Goal: Task Accomplishment & Management: Manage account settings

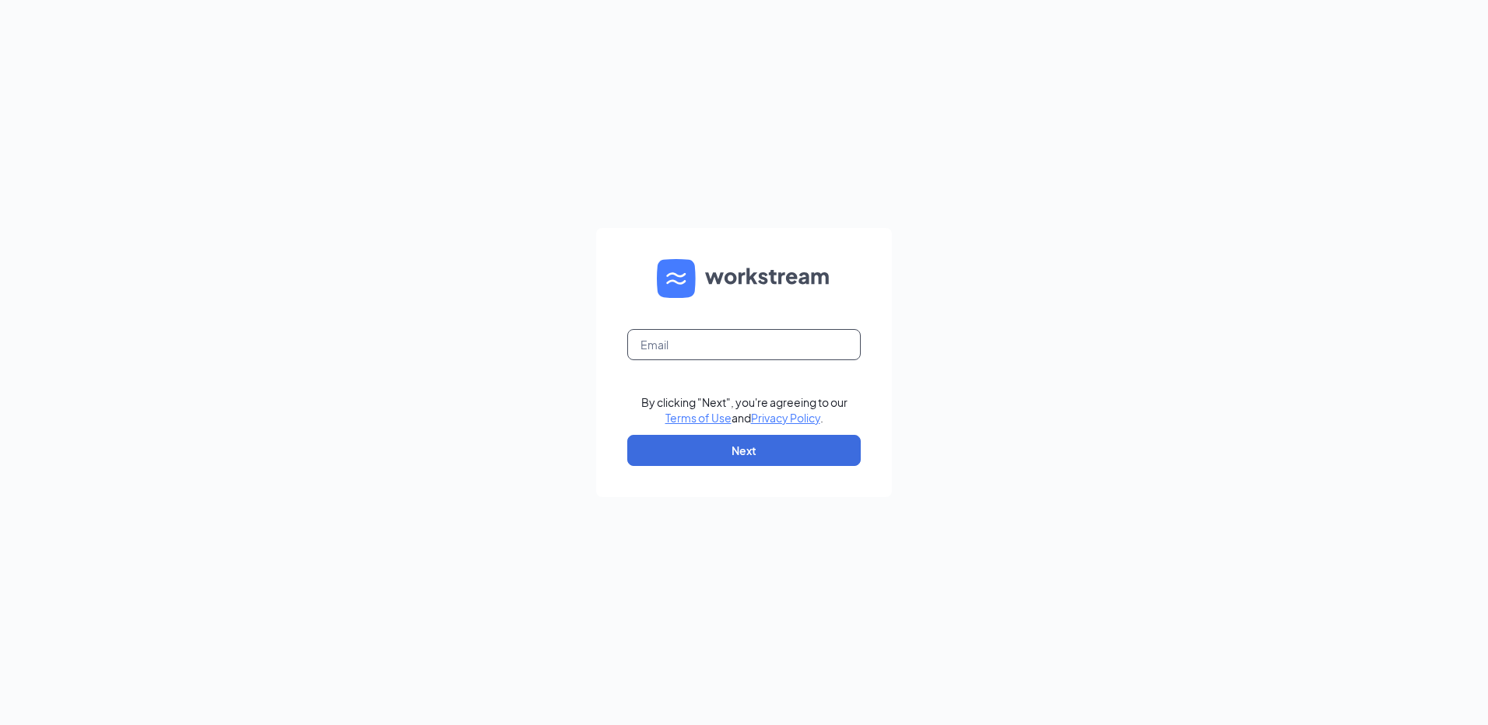
click at [768, 352] on input "text" at bounding box center [743, 344] width 233 height 31
type input "[EMAIL_ADDRESS][DOMAIN_NAME]"
click at [745, 454] on button "Next" at bounding box center [743, 450] width 233 height 31
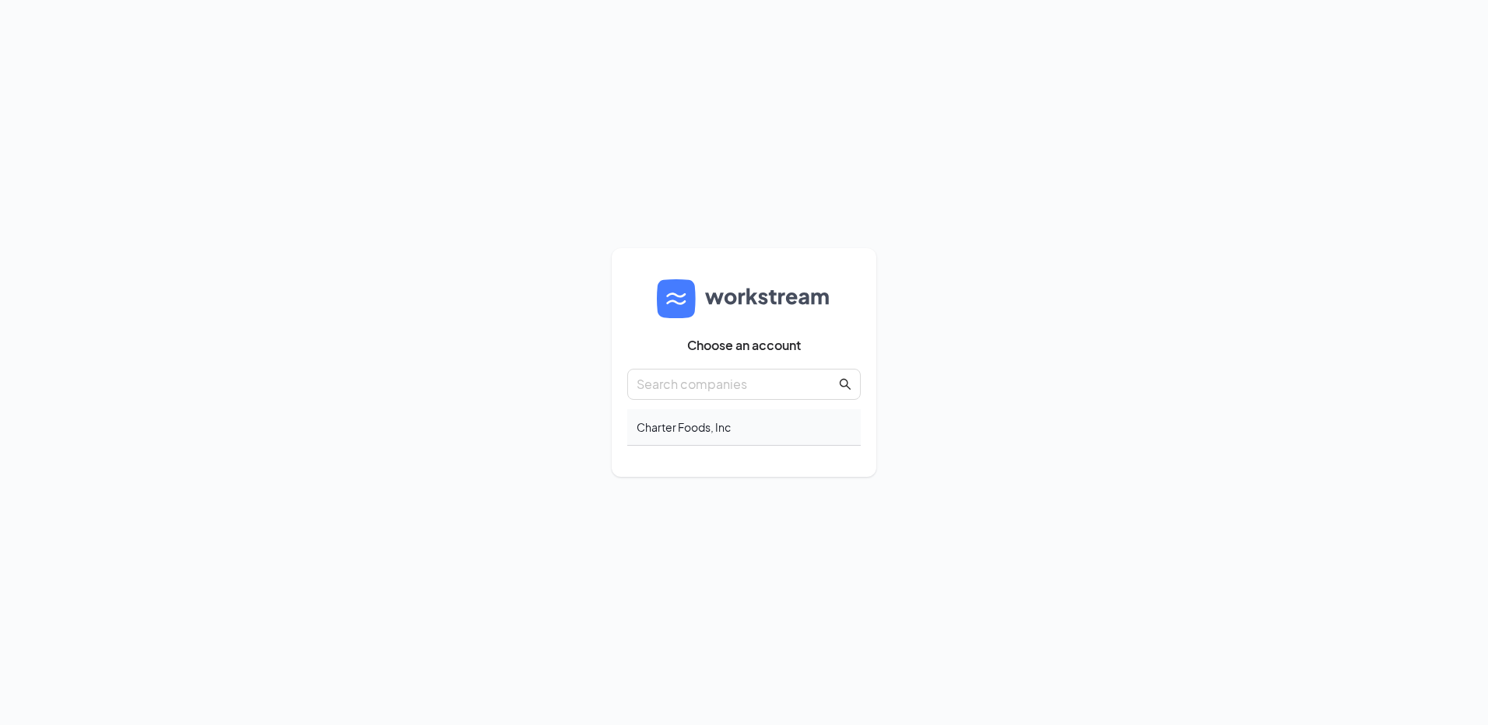
click at [691, 435] on div "Charter Foods, Inc" at bounding box center [743, 427] width 233 height 37
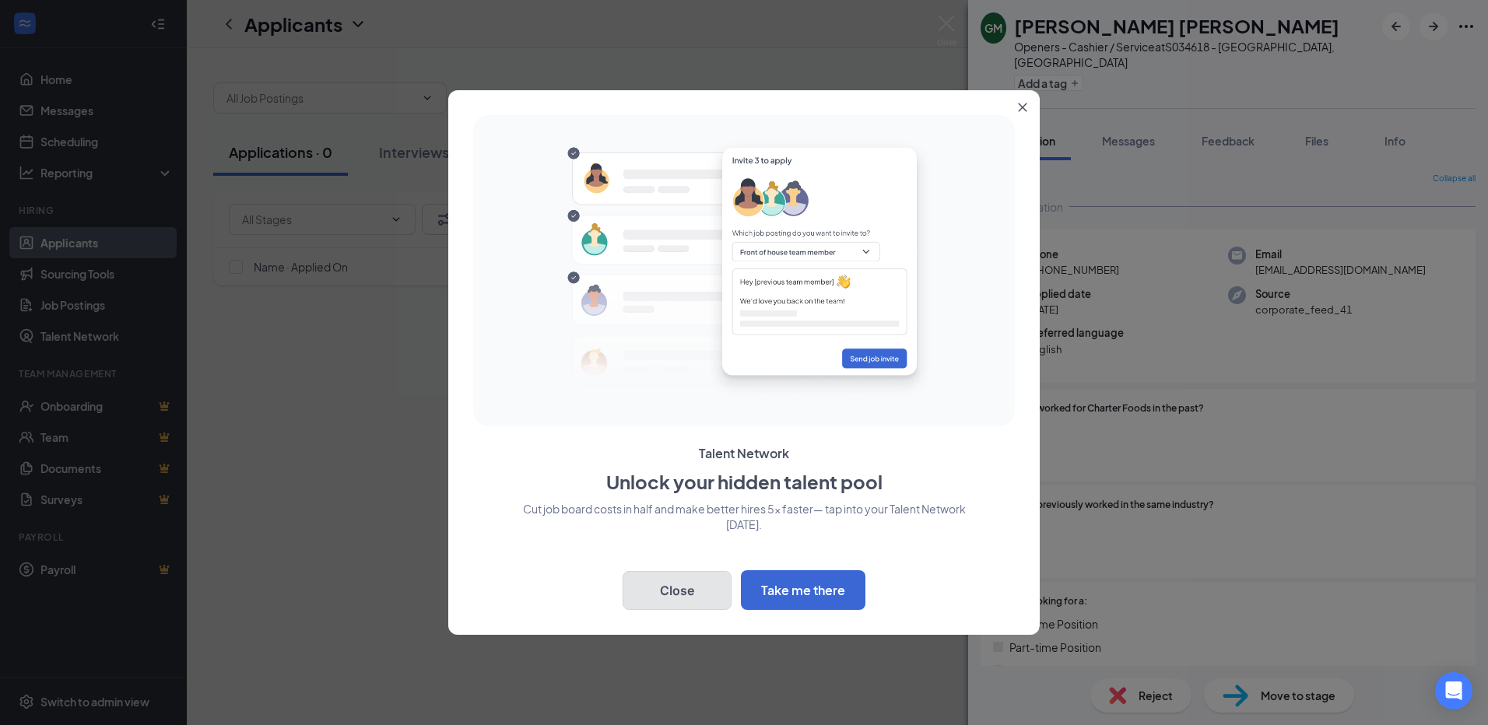
click at [696, 601] on button "Close" at bounding box center [676, 590] width 109 height 39
